Goal: Task Accomplishment & Management: Complete application form

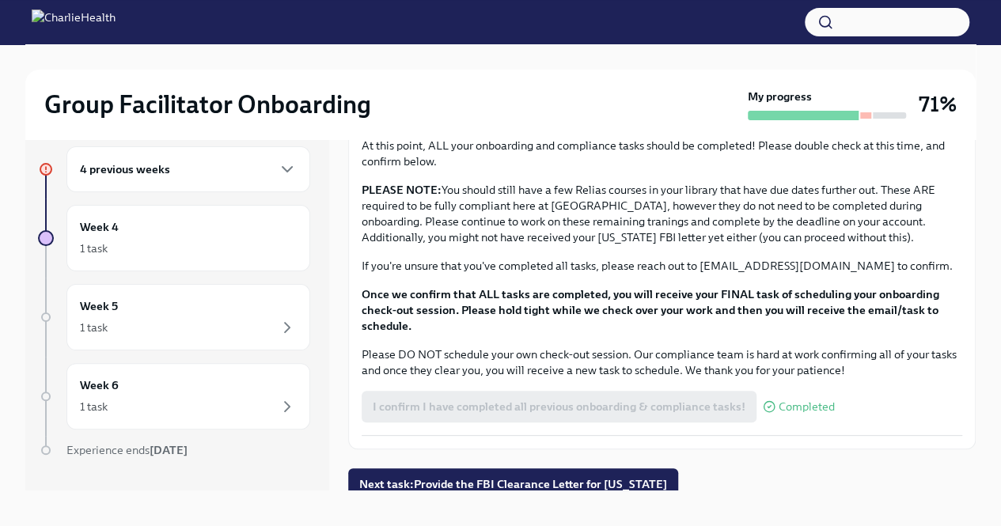
scroll to position [27, 0]
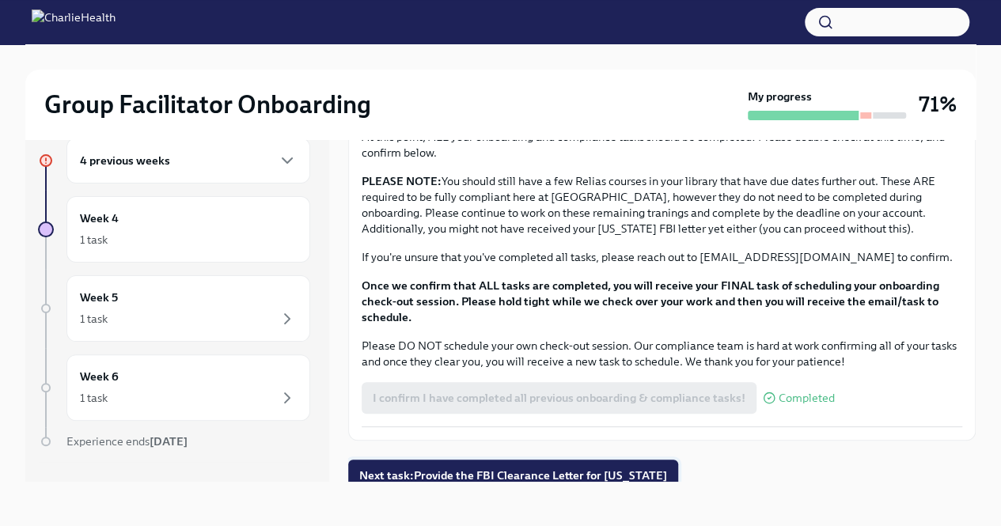
click at [476, 473] on span "Next task : Provide the FBI Clearance Letter for [US_STATE]" at bounding box center [513, 476] width 308 height 16
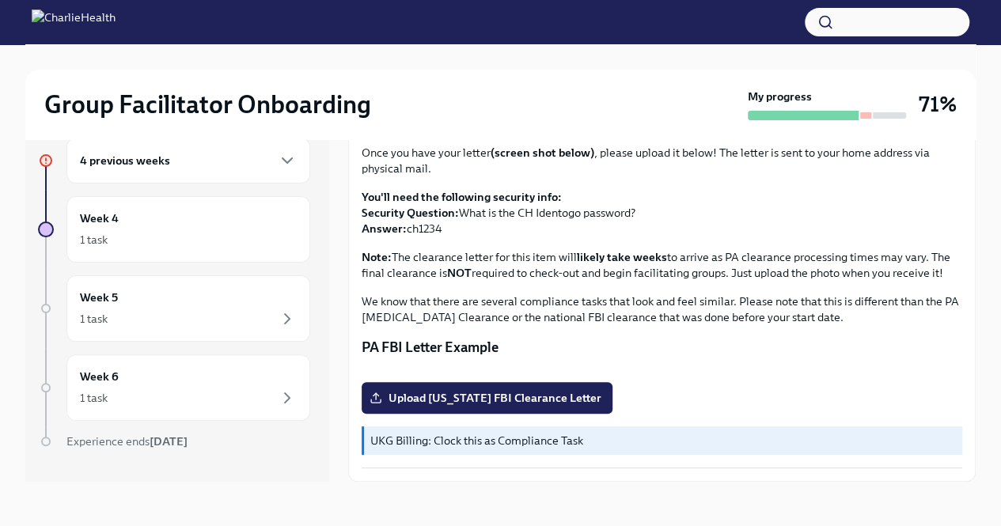
scroll to position [314, 0]
click at [545, 401] on span "Upload [US_STATE] FBI Clearance Letter" at bounding box center [487, 398] width 229 height 16
click at [0, 0] on input "Upload [US_STATE] FBI Clearance Letter" at bounding box center [0, 0] width 0 height 0
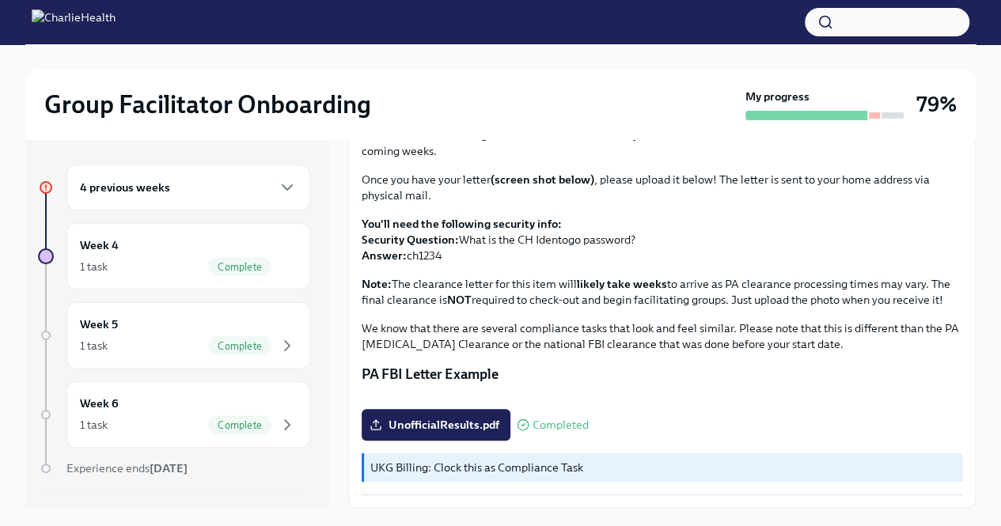
scroll to position [27, 0]
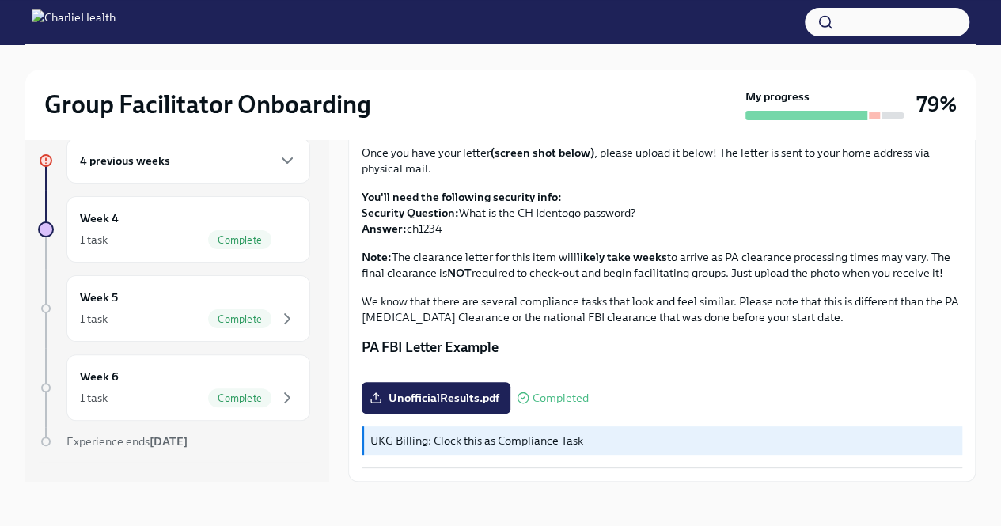
click at [617, 437] on p "UKG Billing: Clock this as Compliance Task" at bounding box center [663, 441] width 586 height 16
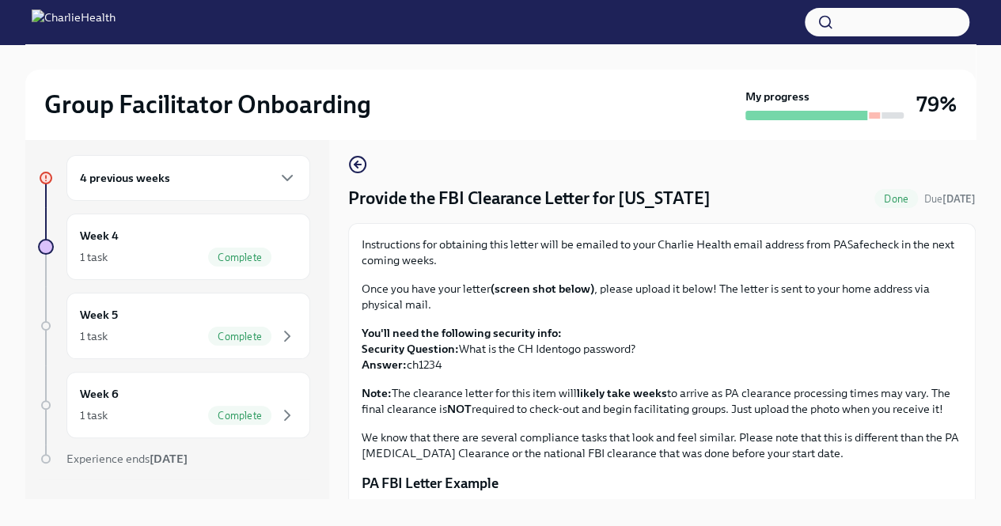
scroll to position [0, 0]
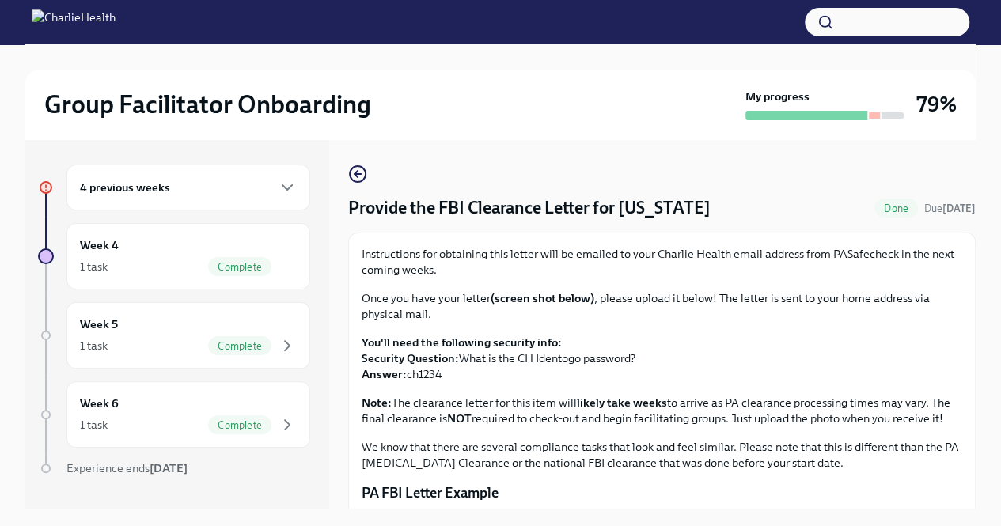
click at [186, 166] on div "4 previous weeks" at bounding box center [188, 188] width 244 height 46
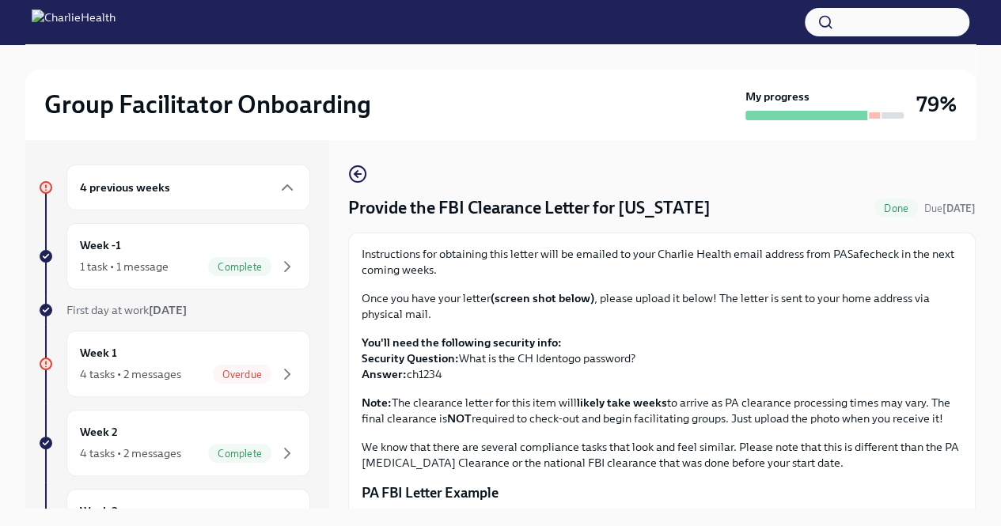
click at [242, 184] on div "4 previous weeks" at bounding box center [188, 187] width 217 height 19
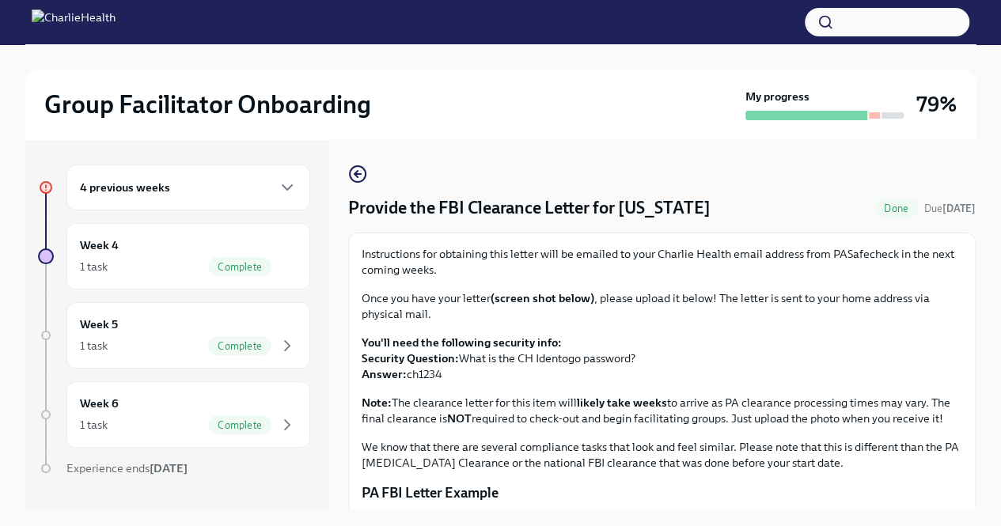
click at [231, 195] on div "4 previous weeks" at bounding box center [188, 187] width 217 height 19
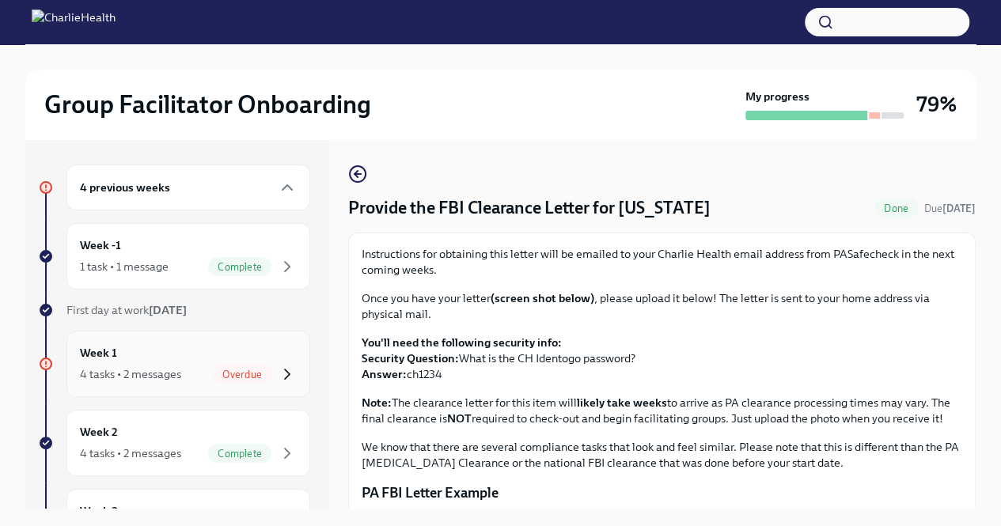
click at [278, 365] on icon "button" at bounding box center [287, 374] width 19 height 19
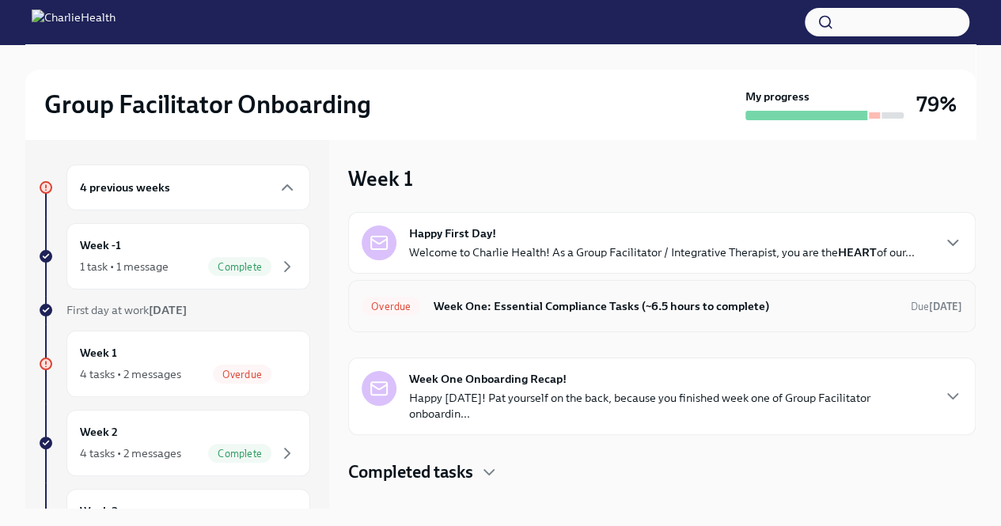
click at [609, 305] on h6 "Week One: Essential Compliance Tasks (~6.5 hours to complete)" at bounding box center [665, 306] width 465 height 17
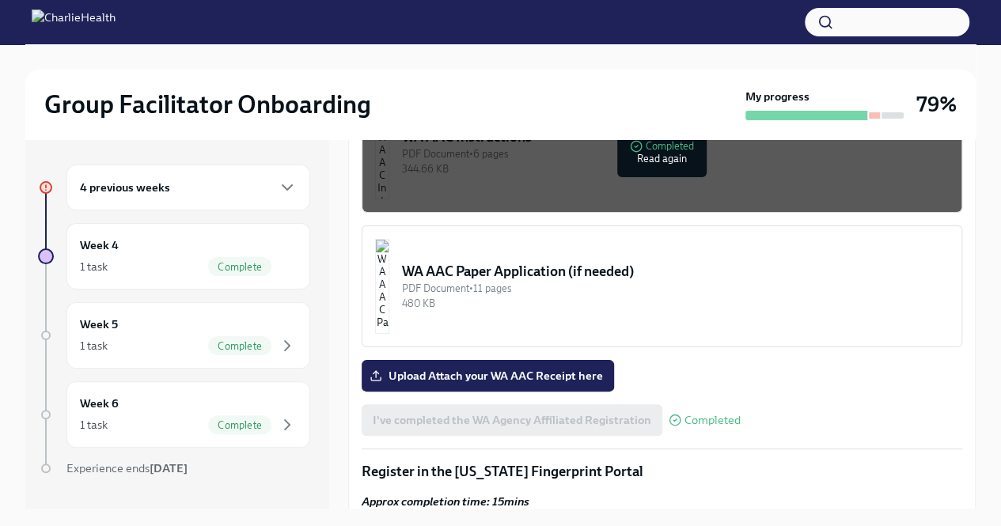
scroll to position [1346, 0]
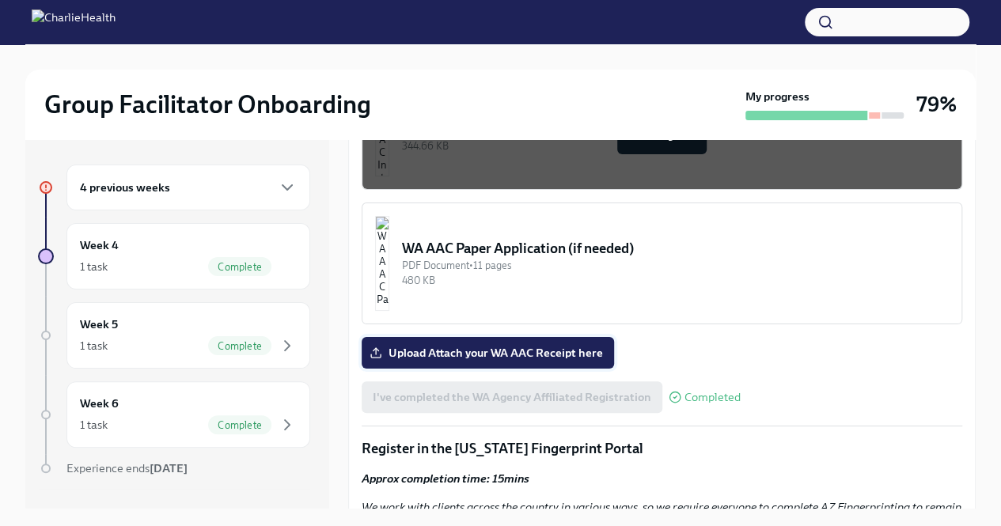
click at [510, 345] on span "Upload Attach your WA AAC Receipt here" at bounding box center [488, 353] width 230 height 16
click at [0, 0] on input "Upload Attach your WA AAC Receipt here" at bounding box center [0, 0] width 0 height 0
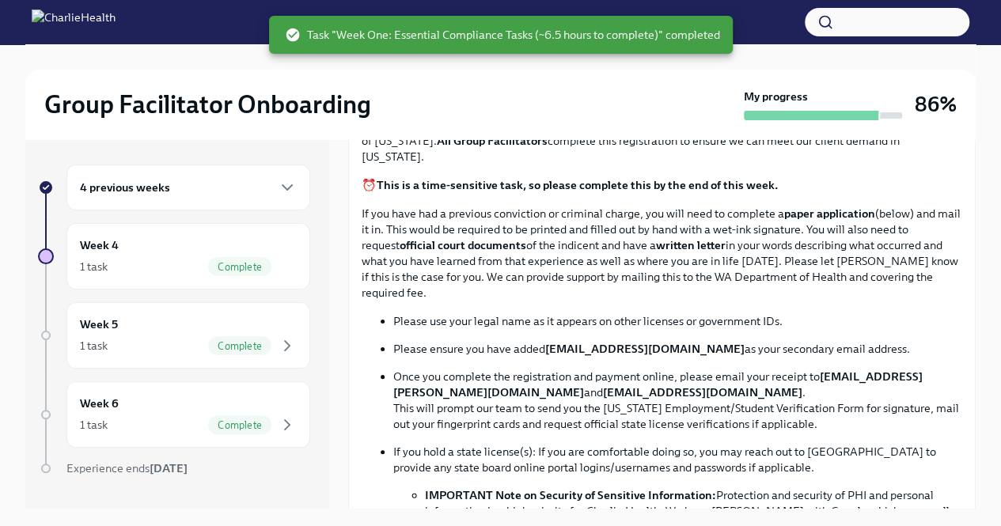
scroll to position [633, 0]
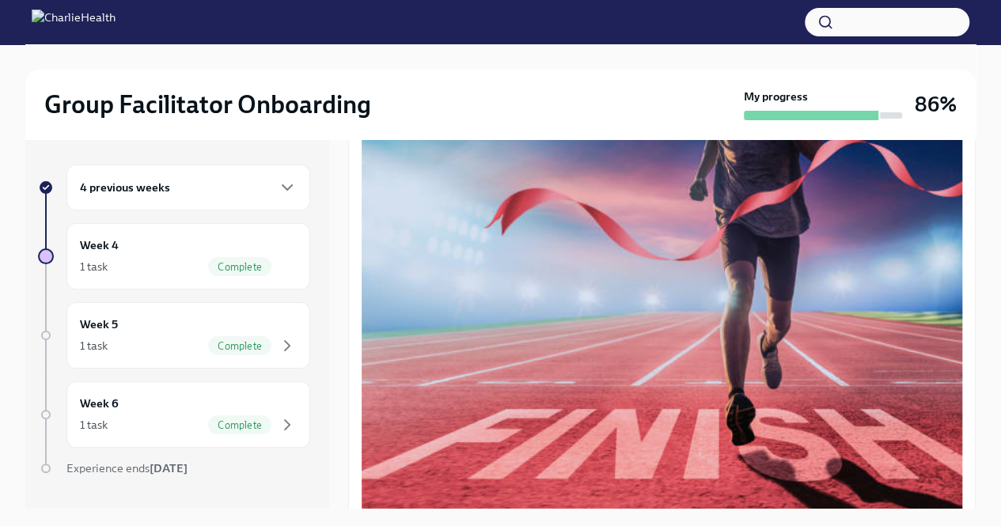
click at [265, 182] on div "4 previous weeks" at bounding box center [188, 187] width 217 height 19
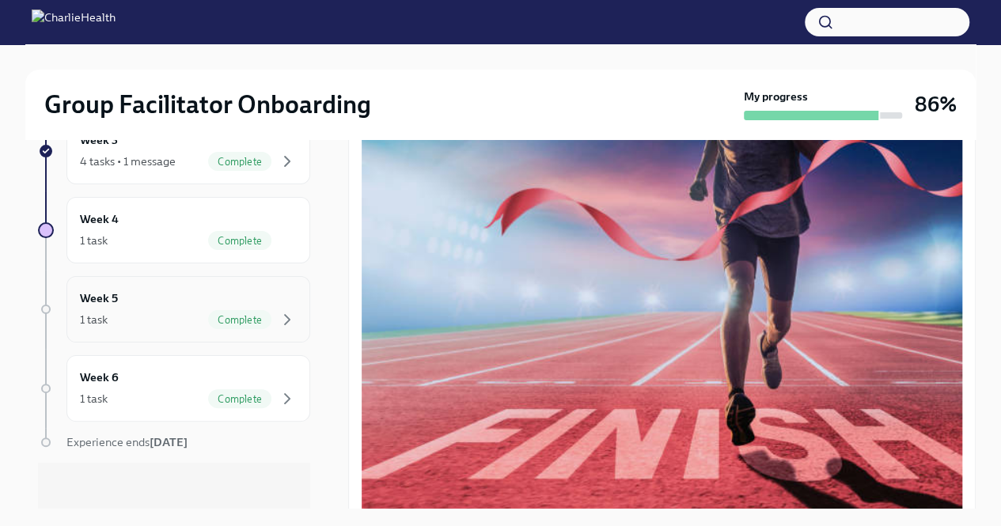
scroll to position [27, 0]
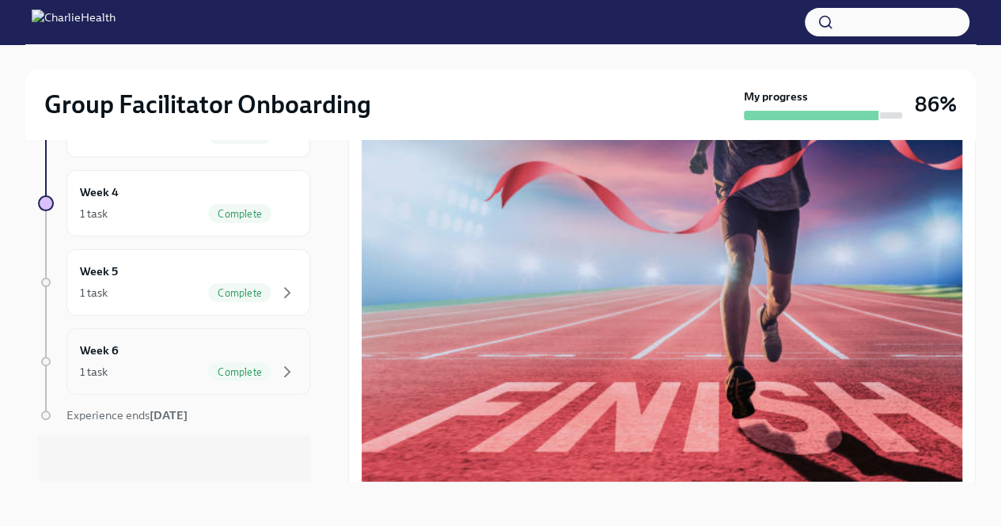
click at [248, 373] on span "Complete" at bounding box center [239, 372] width 63 height 12
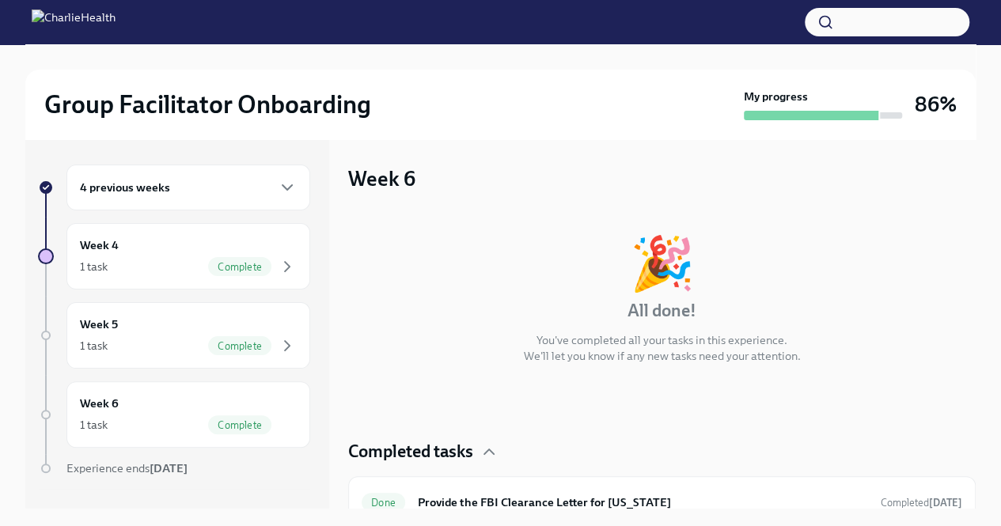
scroll to position [27, 0]
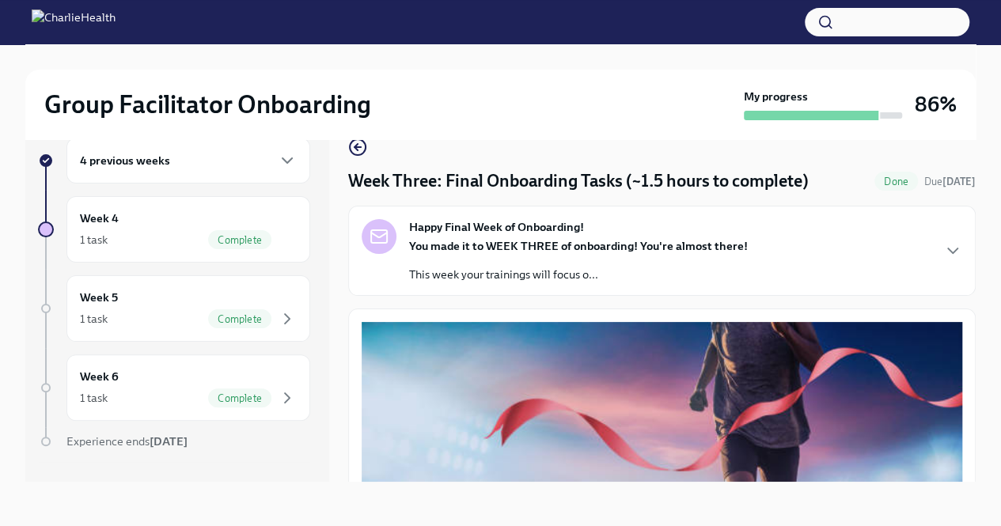
click at [938, 108] on h3 "86%" at bounding box center [936, 104] width 42 height 28
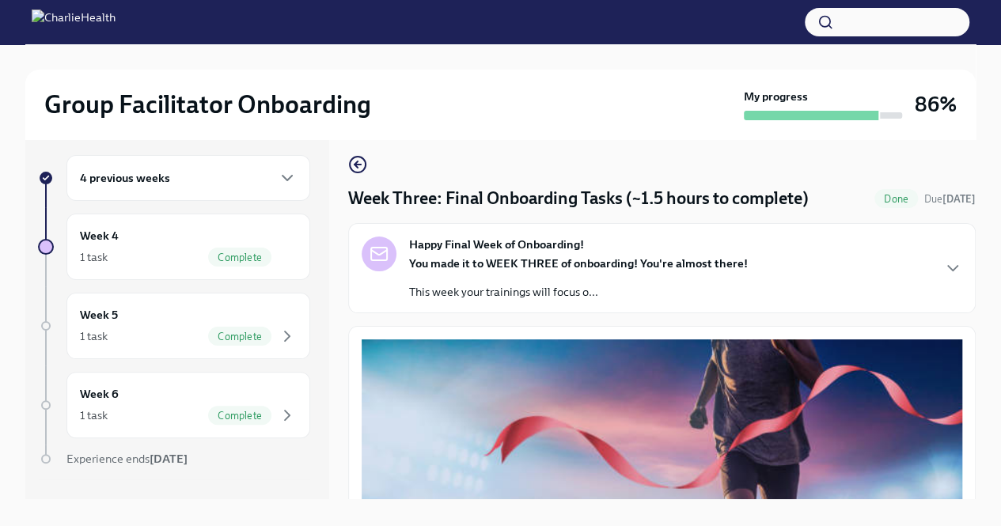
scroll to position [0, 0]
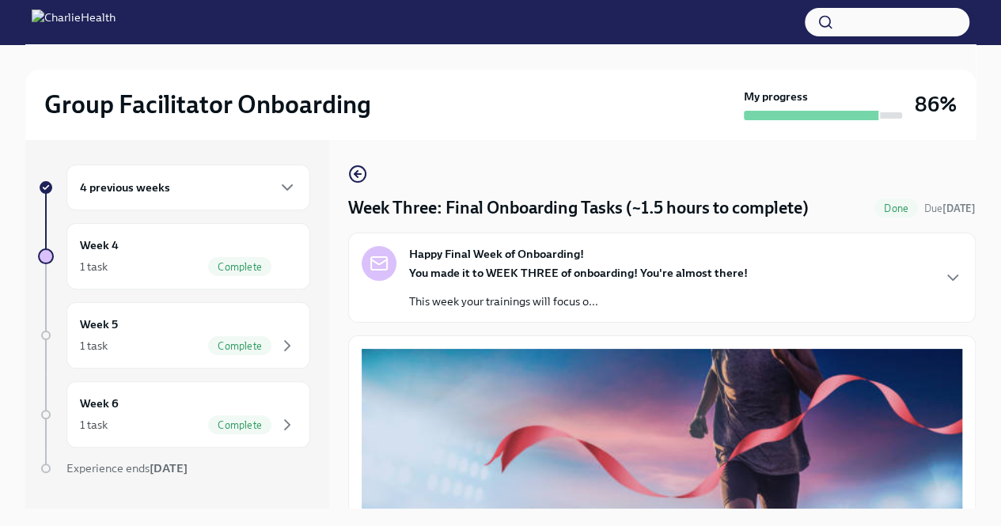
click at [253, 188] on div "4 previous weeks" at bounding box center [188, 187] width 217 height 19
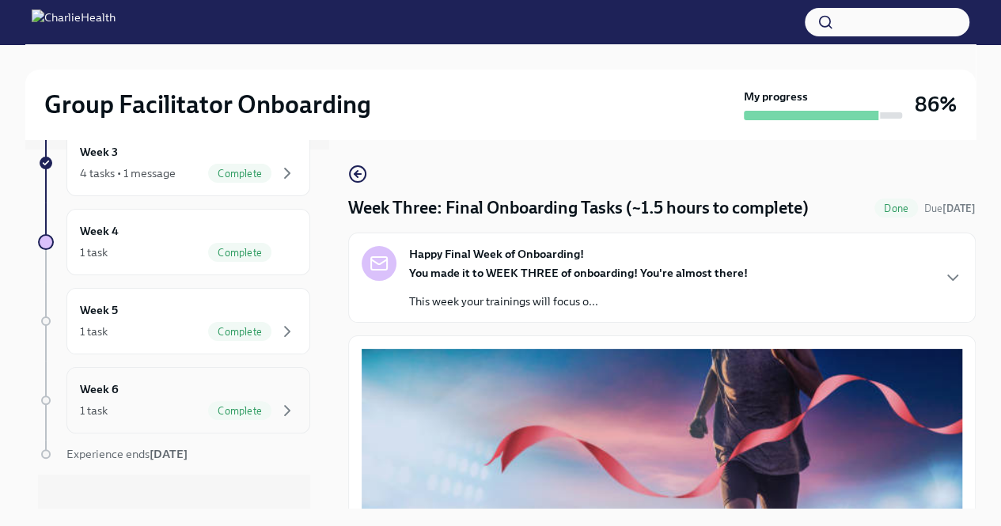
scroll to position [371, 0]
